Goal: Transaction & Acquisition: Download file/media

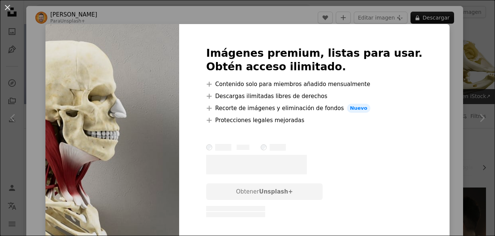
scroll to position [38, 0]
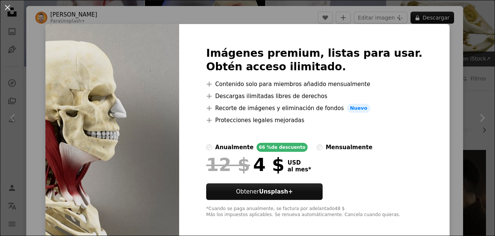
click at [438, 57] on div "An X shape Imágenes premium, listas para usar. Obtén acceso ilimitado. A plus s…" at bounding box center [247, 118] width 495 height 236
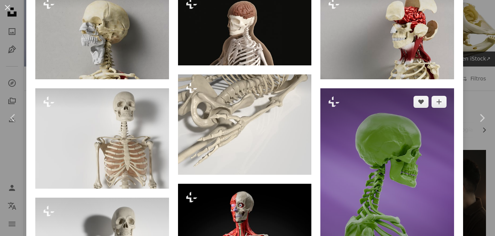
scroll to position [563, 0]
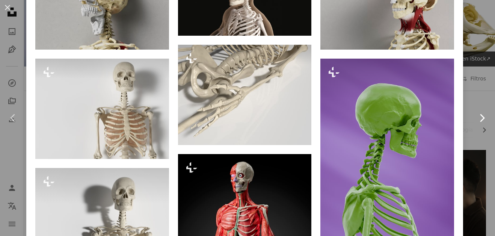
click at [470, 150] on link "Chevron right" at bounding box center [482, 118] width 26 height 72
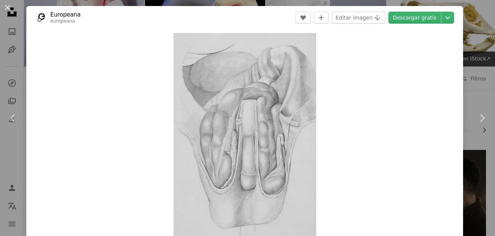
click at [476, 22] on div "An X shape Chevron left Chevron right Europeana europeana A heart A plus sign E…" at bounding box center [247, 118] width 495 height 236
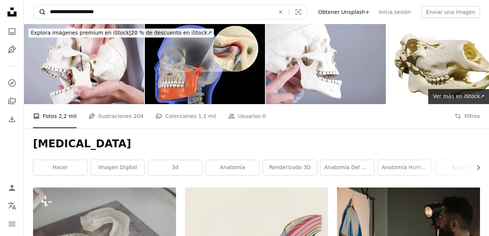
drag, startPoint x: 132, startPoint y: 12, endPoint x: 35, endPoint y: 9, distance: 96.9
click at [35, 9] on form "**********" at bounding box center [170, 12] width 275 height 15
type input "**********"
click button "A magnifying glass" at bounding box center [39, 12] width 13 height 14
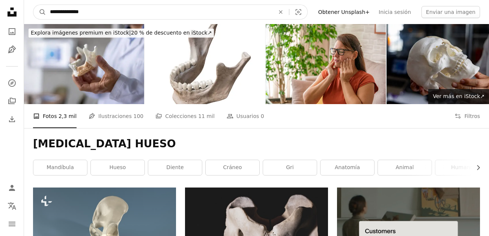
drag, startPoint x: 136, startPoint y: 7, endPoint x: 48, endPoint y: 7, distance: 87.9
click at [48, 7] on input "**********" at bounding box center [159, 12] width 227 height 14
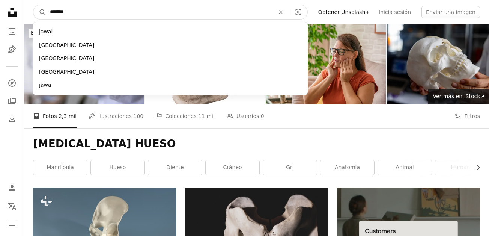
type input "********"
click button "A magnifying glass" at bounding box center [39, 12] width 13 height 14
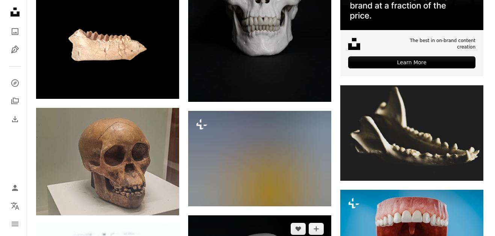
scroll to position [413, 0]
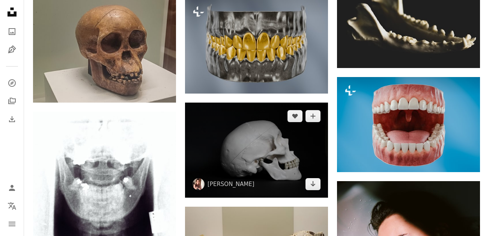
click at [262, 103] on img at bounding box center [256, 150] width 143 height 95
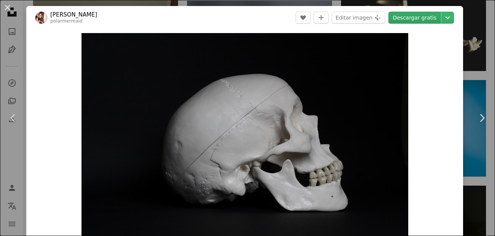
click at [411, 19] on link "Descargar gratis" at bounding box center [414, 18] width 53 height 12
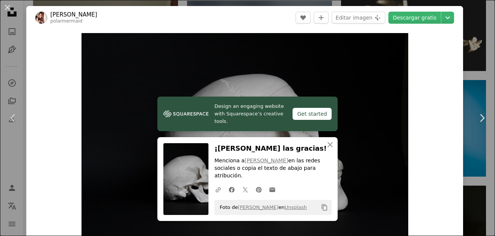
click at [468, 79] on div "An X shape Chevron left Chevron right [PERSON_NAME] polarmermaid A heart A plus…" at bounding box center [247, 118] width 495 height 236
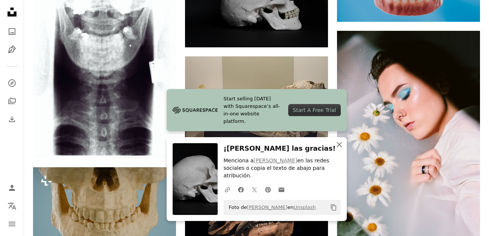
click at [338, 147] on icon "button" at bounding box center [339, 144] width 5 height 5
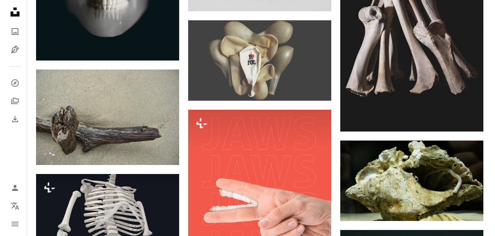
scroll to position [3343, 0]
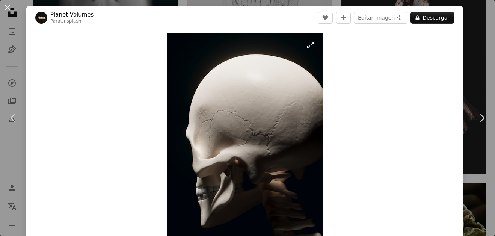
click at [310, 45] on img "Ampliar en esta imagen" at bounding box center [245, 142] width 156 height 218
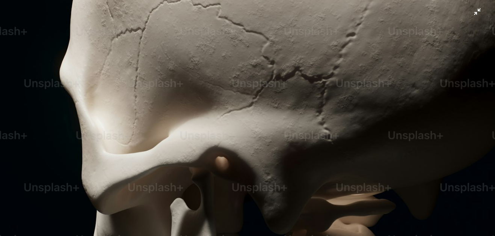
scroll to position [259, 0]
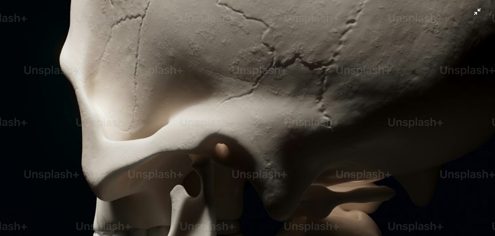
click at [341, 106] on img "Reducir el zoom en esta imagen" at bounding box center [248, 88] width 496 height 694
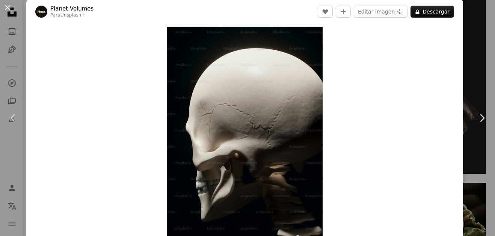
scroll to position [0, 0]
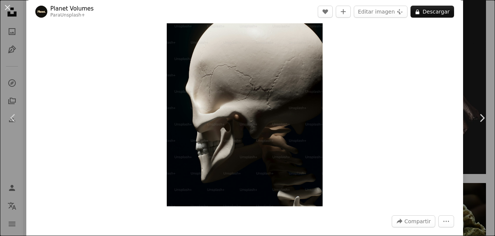
scroll to position [38, 0]
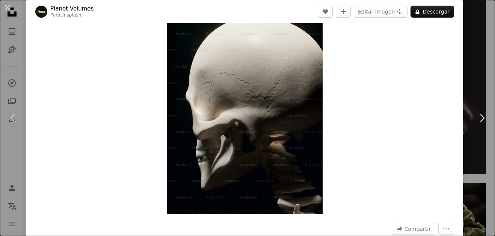
drag, startPoint x: 233, startPoint y: 124, endPoint x: 454, endPoint y: 142, distance: 221.6
click at [469, 139] on link "Chevron right" at bounding box center [482, 118] width 26 height 72
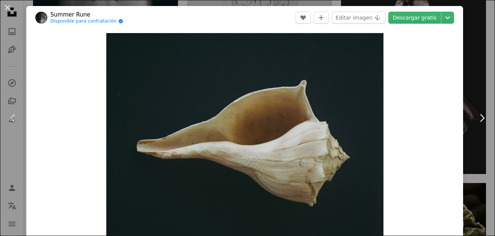
click at [474, 15] on div "An X shape Chevron left Chevron right Summer Rune Disponible para contratación …" at bounding box center [247, 118] width 495 height 236
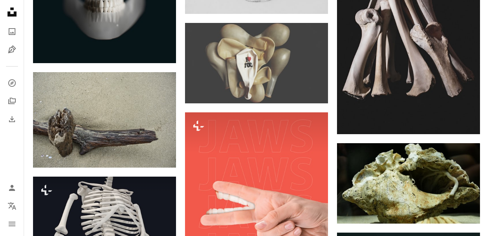
drag, startPoint x: 147, startPoint y: 99, endPoint x: 175, endPoint y: 106, distance: 28.2
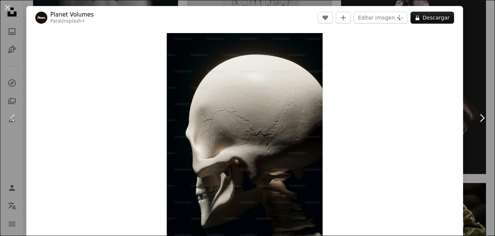
drag, startPoint x: 175, startPoint y: 106, endPoint x: 333, endPoint y: 136, distance: 161.1
click at [333, 136] on div "Zoom in" at bounding box center [244, 142] width 437 height 226
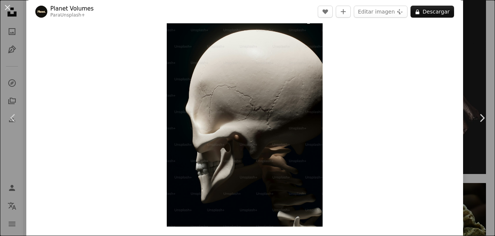
scroll to position [38, 0]
